Goal: Task Accomplishment & Management: Manage account settings

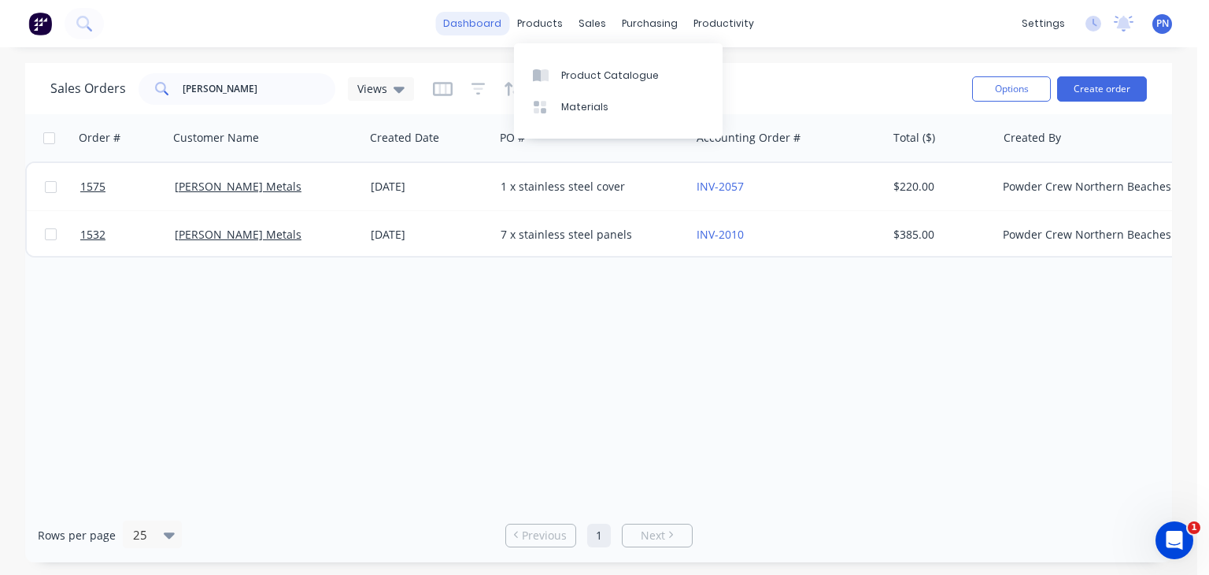
click at [472, 23] on link "dashboard" at bounding box center [472, 24] width 74 height 24
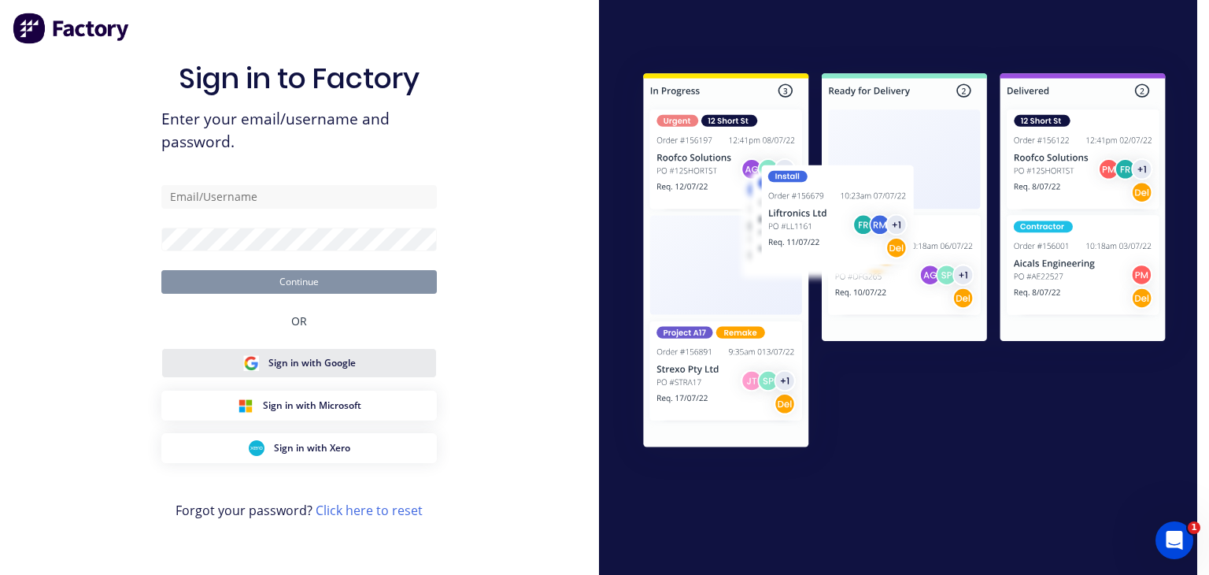
click at [356, 369] on button "Sign in with Google" at bounding box center [298, 363] width 275 height 30
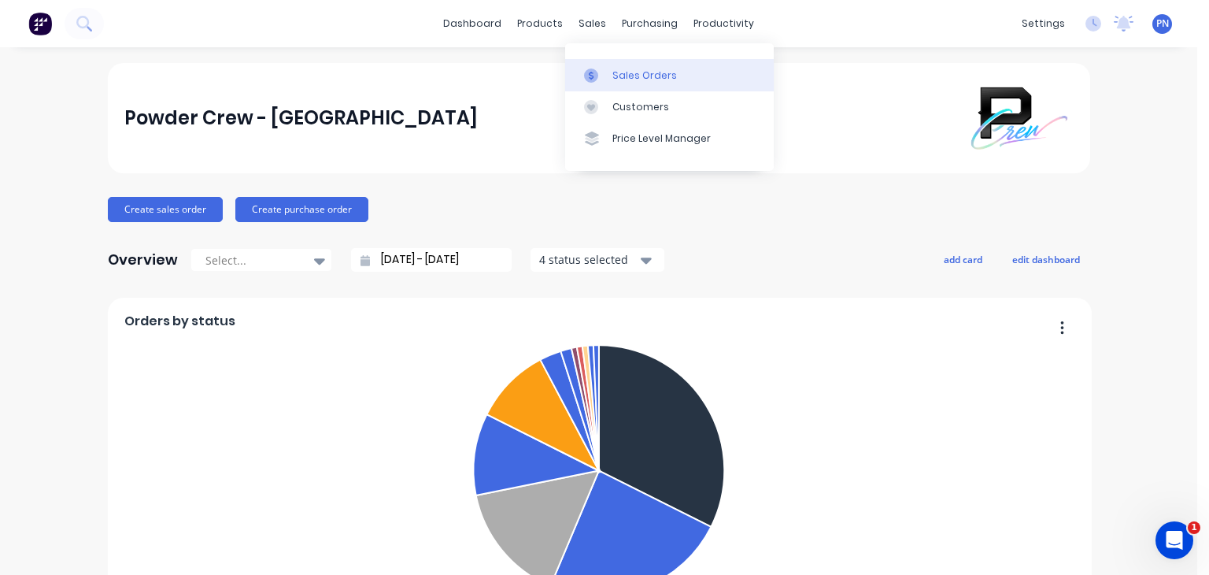
click at [626, 76] on div "Sales Orders" at bounding box center [644, 75] width 65 height 14
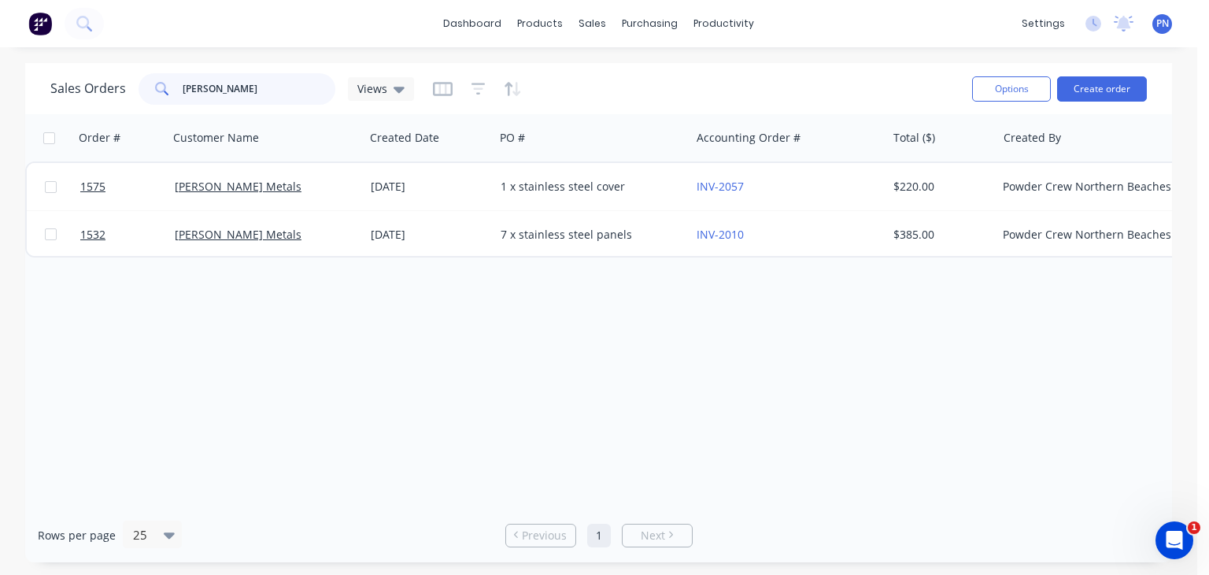
click at [286, 83] on input "[PERSON_NAME]" at bounding box center [259, 88] width 153 height 31
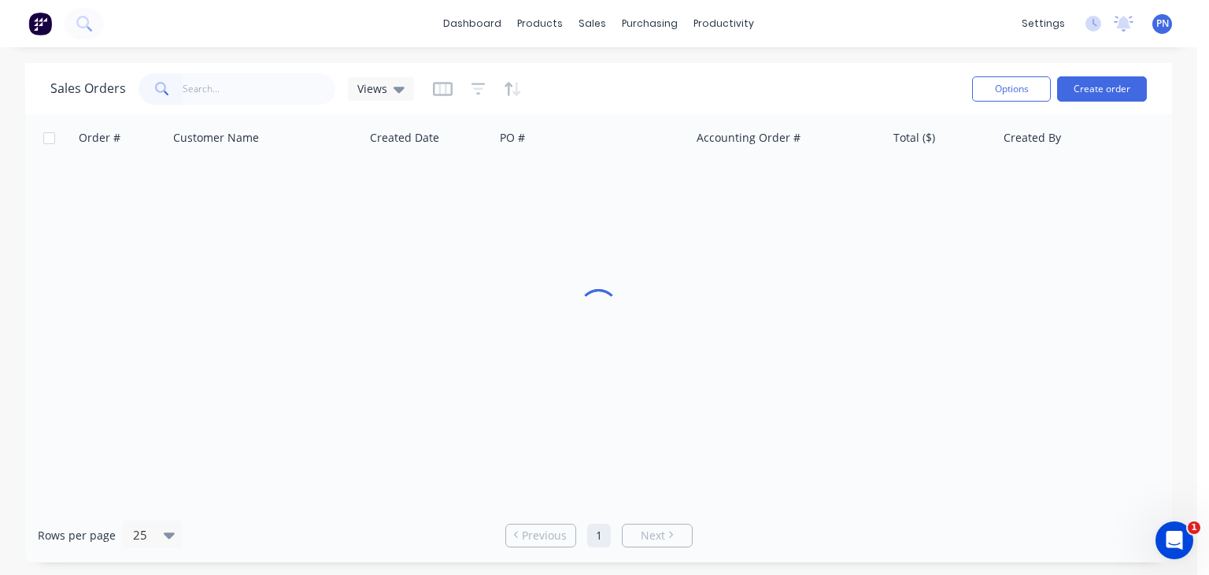
click at [316, 349] on div at bounding box center [598, 311] width 1147 height 394
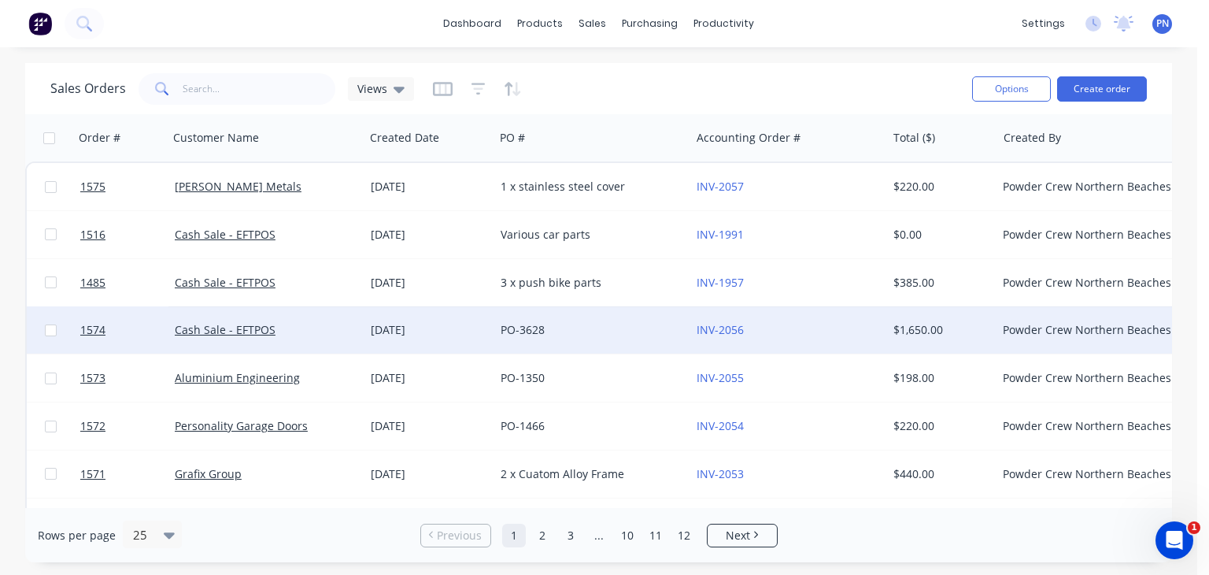
click at [551, 316] on div "PO-3628" at bounding box center [592, 329] width 196 height 47
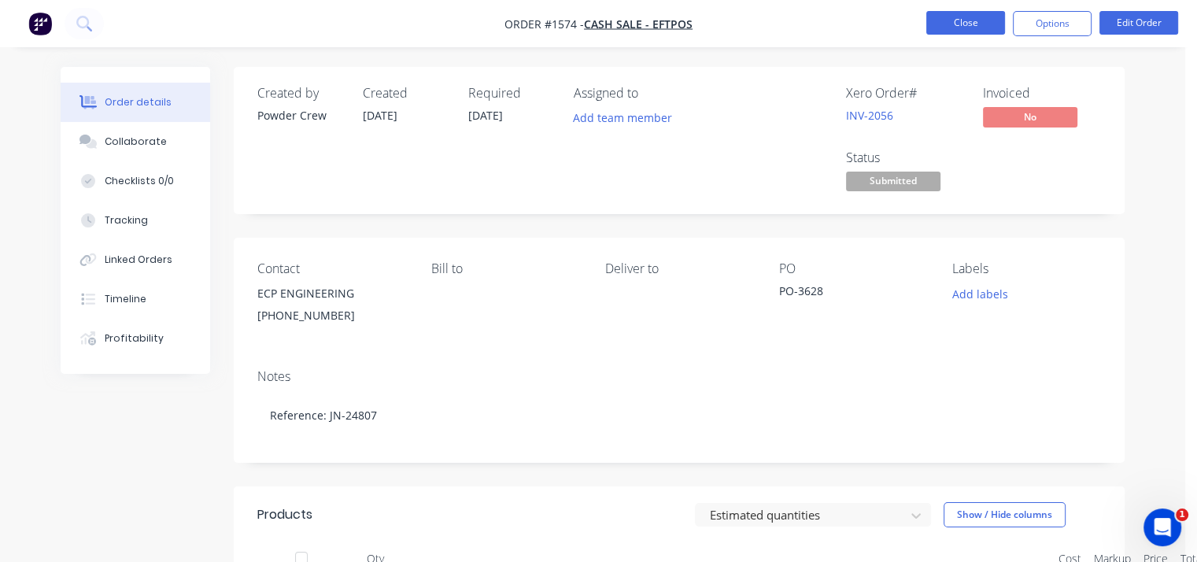
click at [968, 32] on button "Close" at bounding box center [965, 23] width 79 height 24
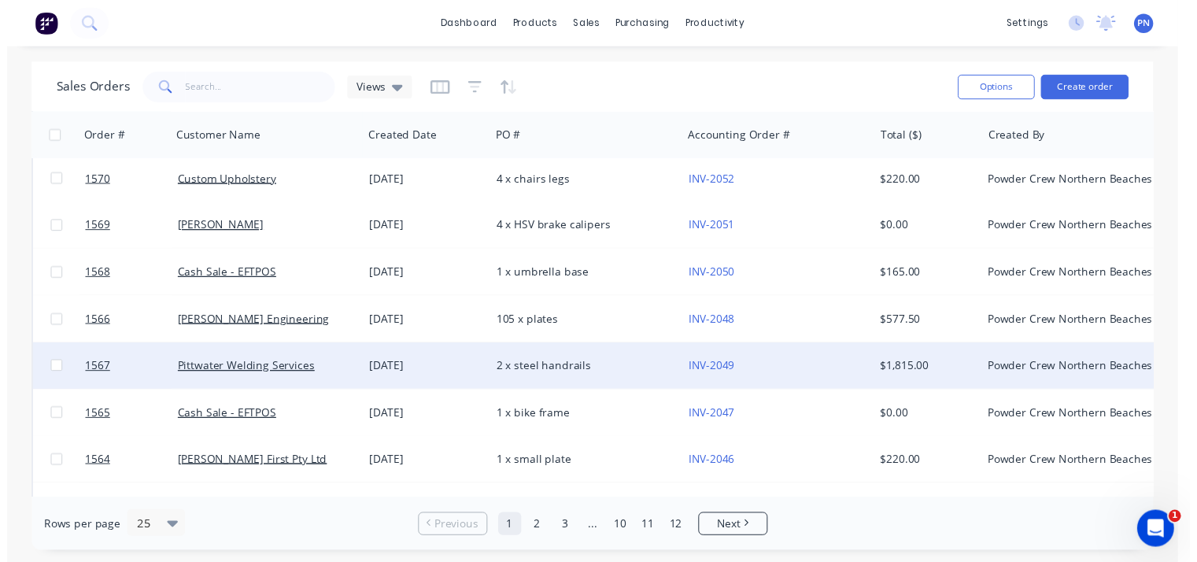
scroll to position [315, 0]
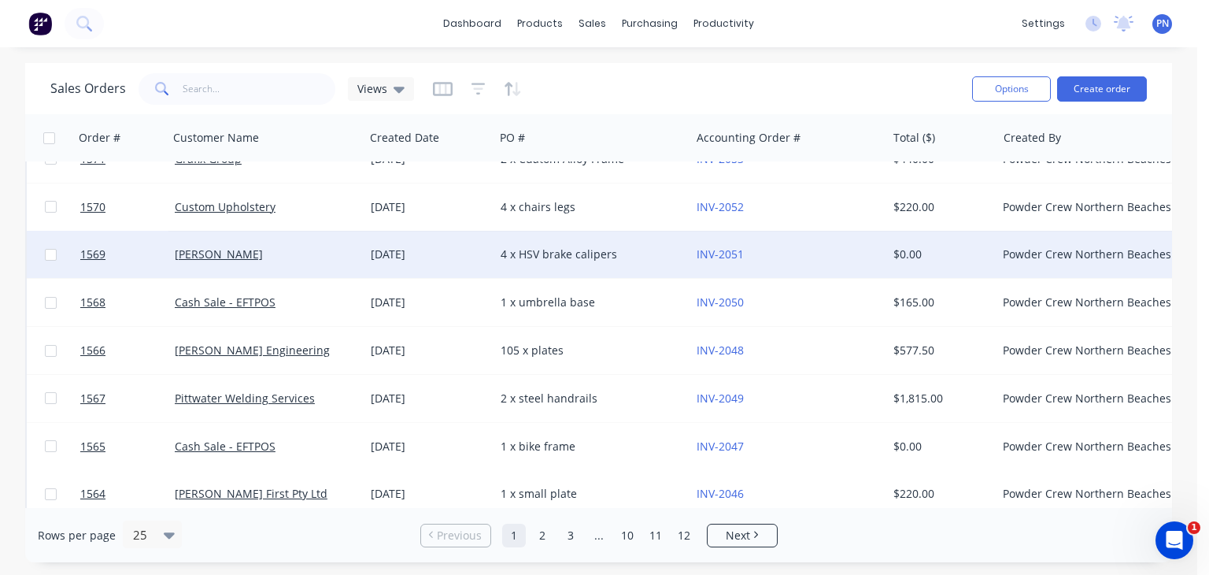
click at [615, 246] on div "4 x HSV brake calipers" at bounding box center [588, 254] width 175 height 16
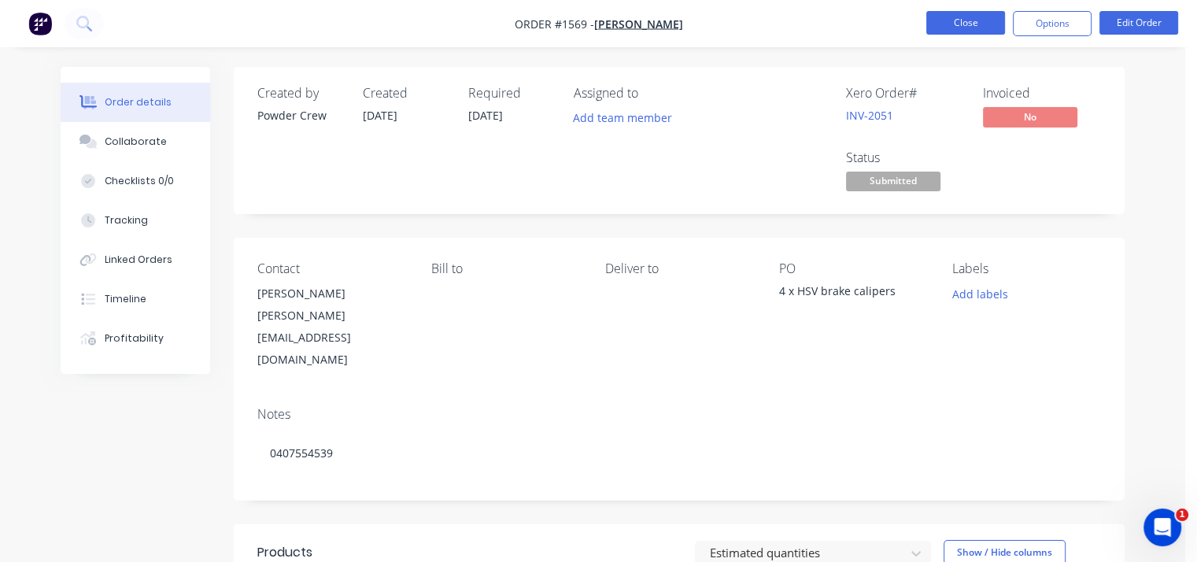
click at [985, 23] on button "Close" at bounding box center [965, 23] width 79 height 24
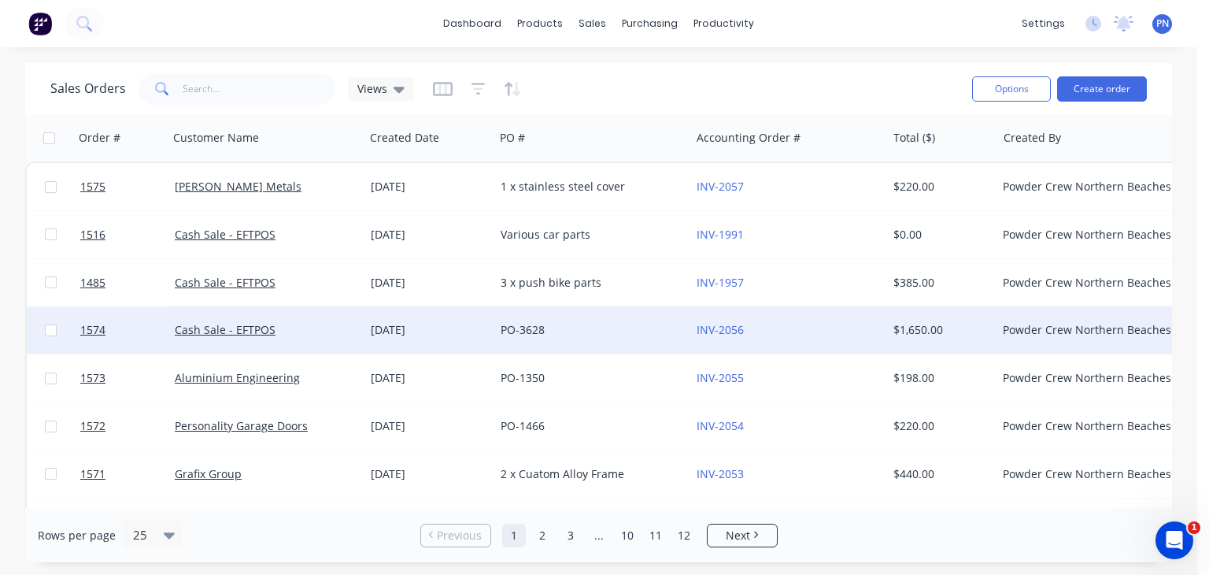
scroll to position [157, 0]
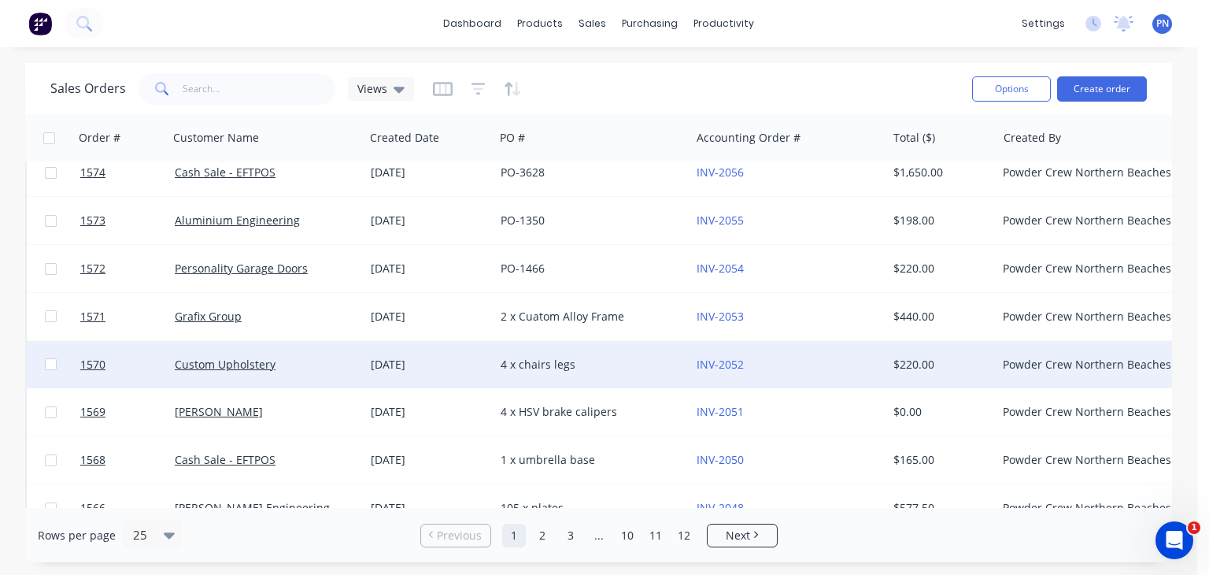
click at [652, 363] on div "4 x chairs legs" at bounding box center [588, 365] width 175 height 16
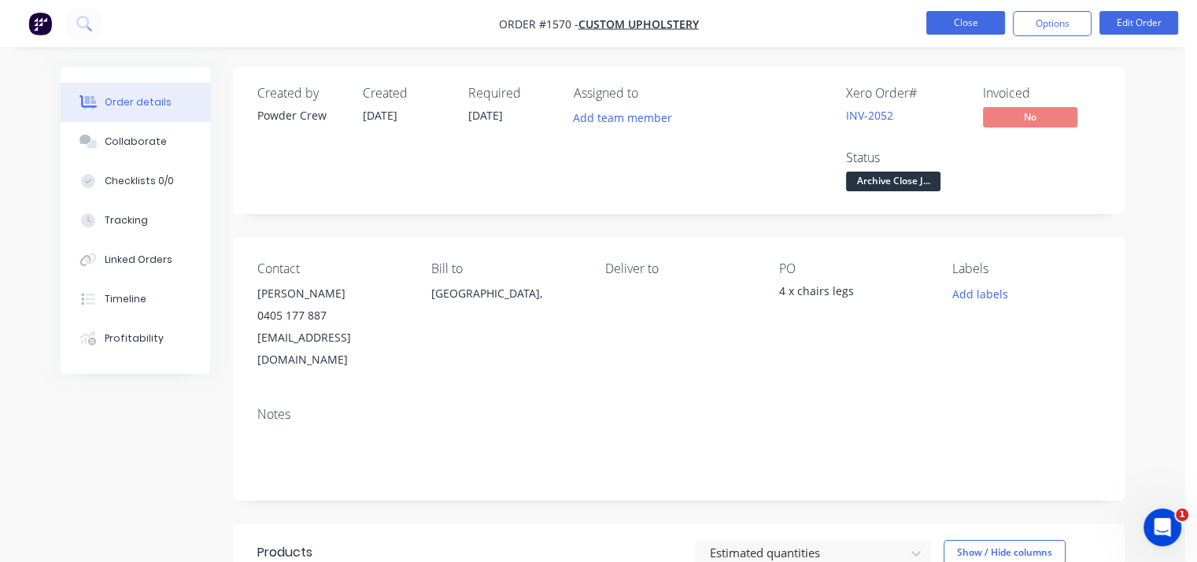
click at [977, 23] on button "Close" at bounding box center [965, 23] width 79 height 24
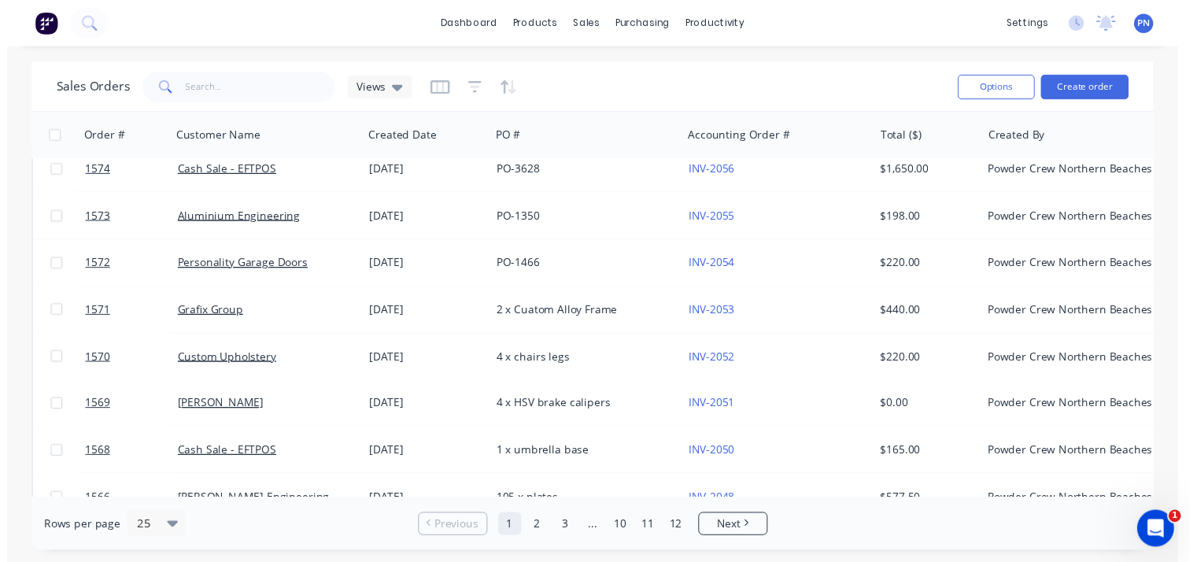
scroll to position [236, 0]
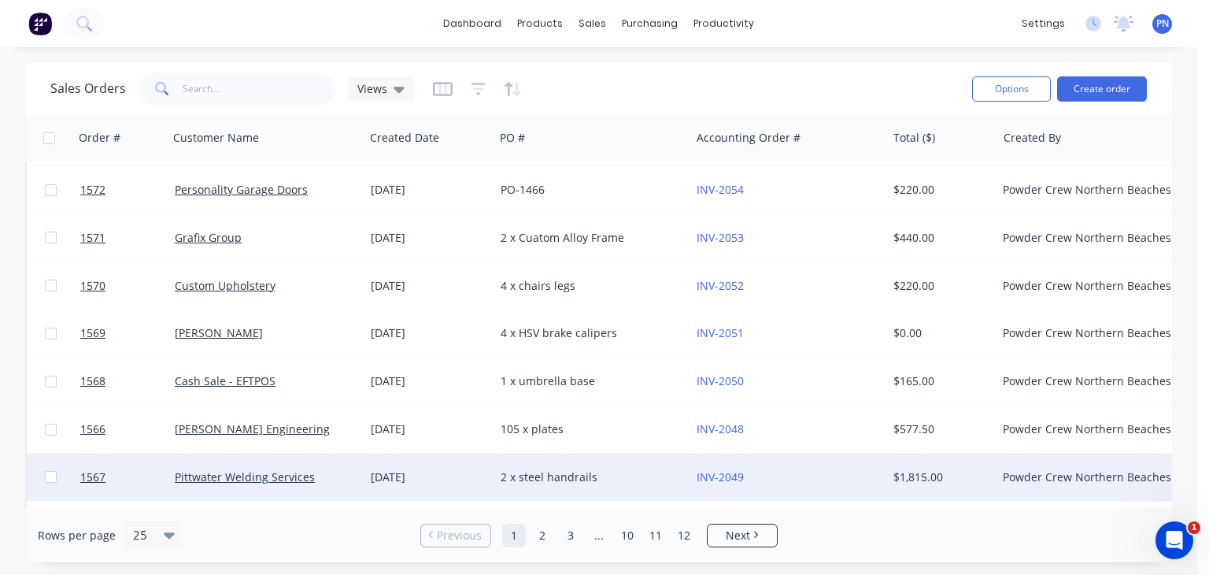
click at [768, 471] on div "INV-2049" at bounding box center [784, 477] width 175 height 16
